Goal: Information Seeking & Learning: Learn about a topic

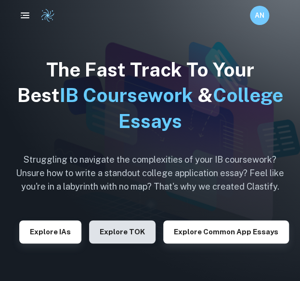
scroll to position [1, 0]
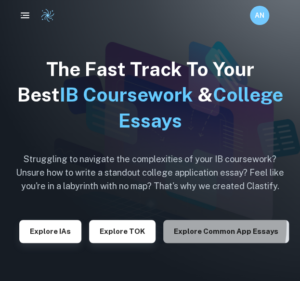
click at [176, 226] on button "Explore Common App essays" at bounding box center [226, 231] width 126 height 23
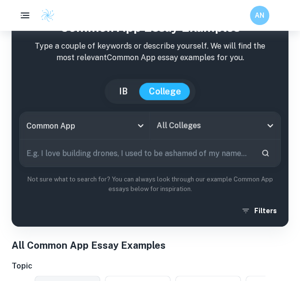
scroll to position [52, 0]
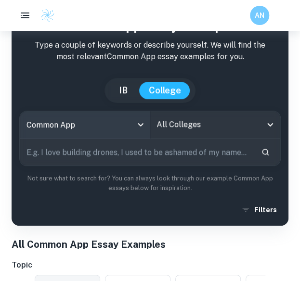
click at [137, 131] on body "We value your privacy We use cookies to enhance your browsing experience, serve…" at bounding box center [150, 118] width 300 height 281
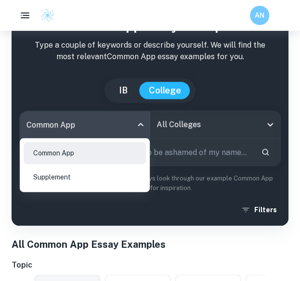
click at [137, 131] on div at bounding box center [150, 140] width 300 height 281
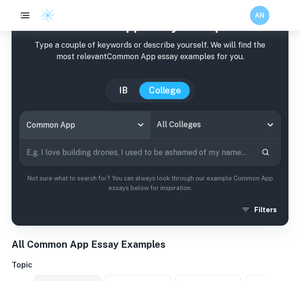
click at [219, 134] on div "All Colleges" at bounding box center [215, 124] width 130 height 27
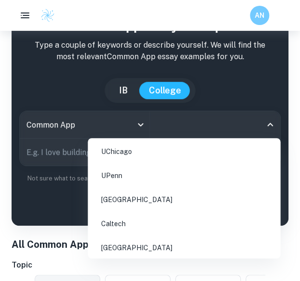
scroll to position [95, 0]
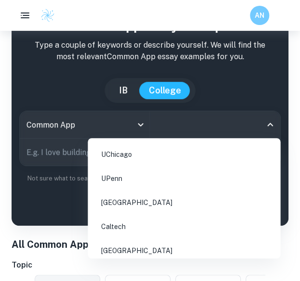
click at [119, 179] on li "UPenn" at bounding box center [183, 178] width 185 height 22
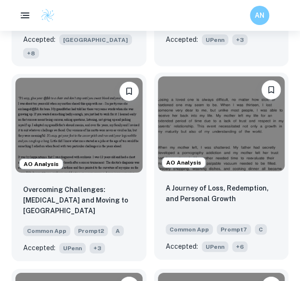
scroll to position [541, 0]
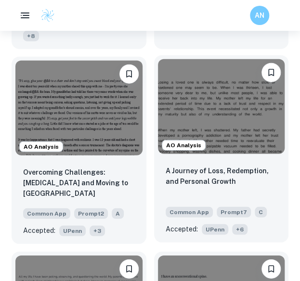
click at [239, 224] on span "+ 6" at bounding box center [239, 229] width 15 height 11
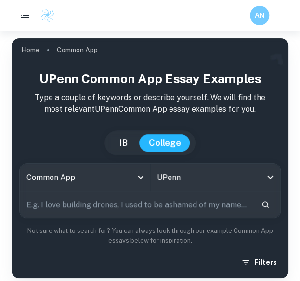
scroll to position [143, 0]
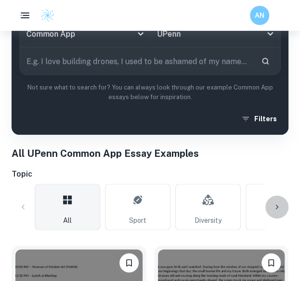
click at [280, 206] on icon at bounding box center [277, 207] width 10 height 10
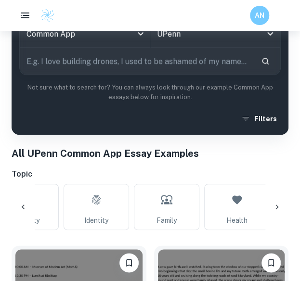
scroll to position [0, 195]
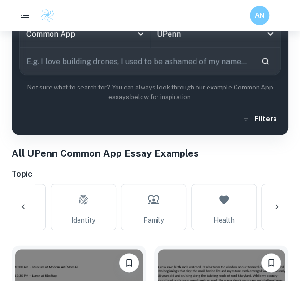
click at [280, 206] on icon at bounding box center [277, 207] width 10 height 10
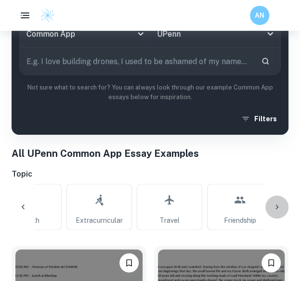
click at [280, 206] on icon at bounding box center [277, 207] width 10 height 10
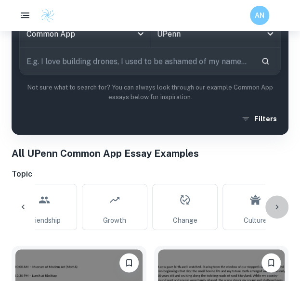
click at [280, 206] on icon at bounding box center [277, 207] width 10 height 10
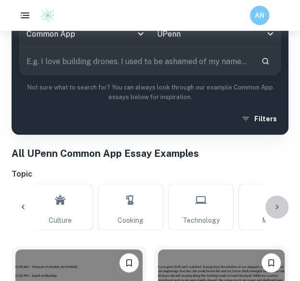
click at [280, 206] on icon at bounding box center [277, 207] width 10 height 10
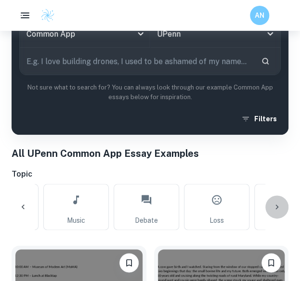
click at [280, 206] on icon at bounding box center [277, 207] width 10 height 10
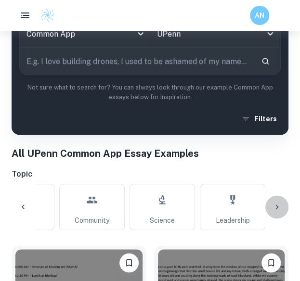
click at [280, 206] on icon at bounding box center [277, 207] width 10 height 10
click at [280, 206] on div "All Sport Diversity Identity Family Health Extracurricular Travel Friendship Gr…" at bounding box center [150, 207] width 277 height 46
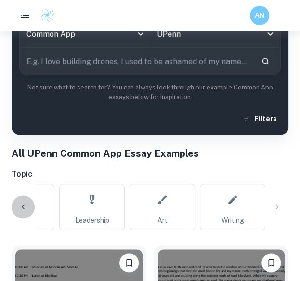
click at [21, 203] on icon at bounding box center [23, 207] width 10 height 10
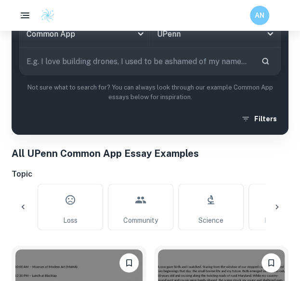
click at [21, 203] on icon at bounding box center [23, 207] width 10 height 10
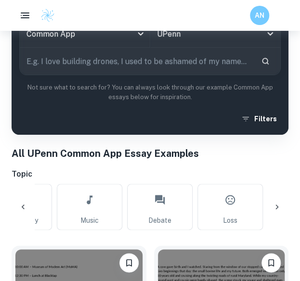
click at [21, 203] on icon at bounding box center [23, 207] width 10 height 10
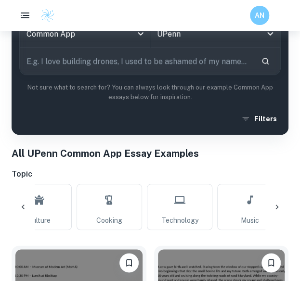
click at [21, 203] on icon at bounding box center [23, 207] width 10 height 10
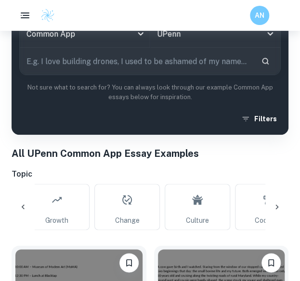
click at [21, 203] on icon at bounding box center [23, 207] width 10 height 10
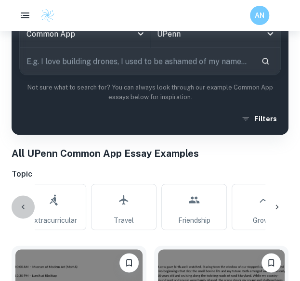
click at [21, 203] on icon at bounding box center [23, 207] width 10 height 10
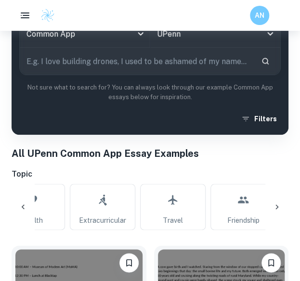
click at [21, 203] on icon at bounding box center [23, 207] width 10 height 10
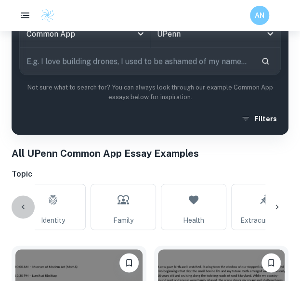
click at [21, 203] on icon at bounding box center [23, 207] width 10 height 10
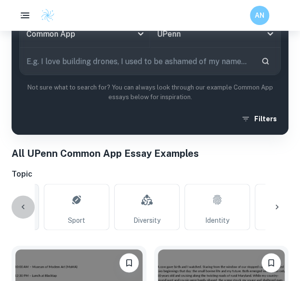
click at [21, 203] on div "All Sport Diversity Identity Family Health Extracurricular Travel Friendship Gr…" at bounding box center [150, 207] width 277 height 46
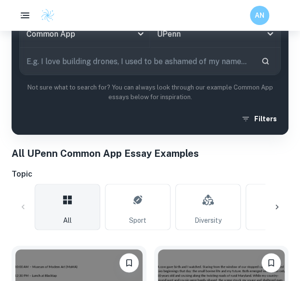
click at [21, 203] on div "All Sport Diversity Identity Family Health Extracurricular Travel Friendship Gr…" at bounding box center [150, 207] width 277 height 46
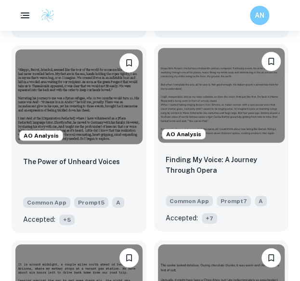
scroll to position [1527, 0]
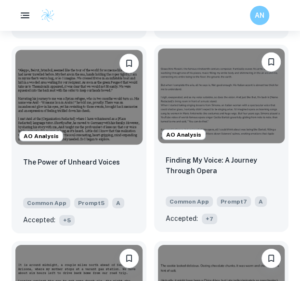
click at [202, 101] on img at bounding box center [221, 96] width 127 height 95
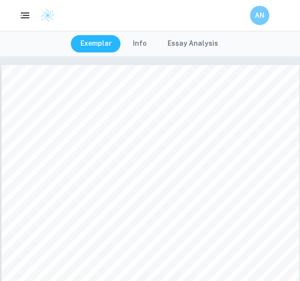
scroll to position [2, 0]
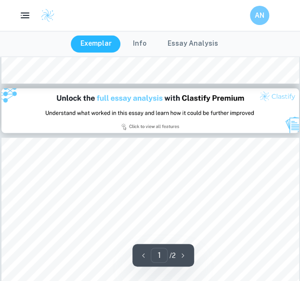
type input "2"
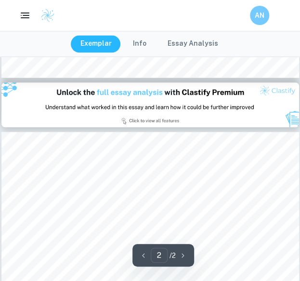
scroll to position [374, 0]
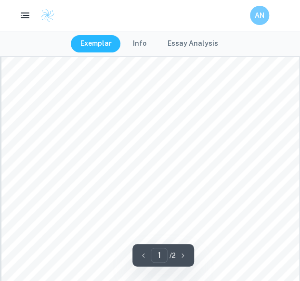
scroll to position [27, 0]
